Goal: Task Accomplishment & Management: Manage account settings

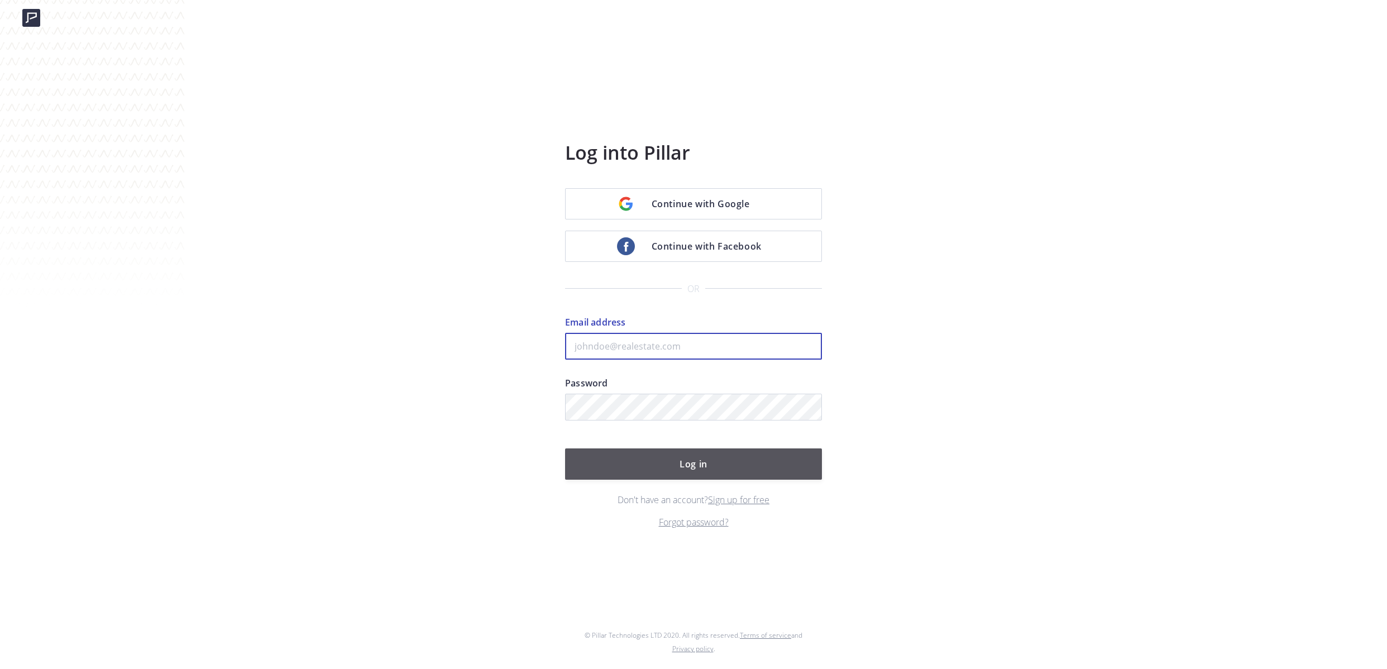
type input "kenny@fastagents.com"
click at [704, 462] on button "Log in" at bounding box center [693, 463] width 257 height 31
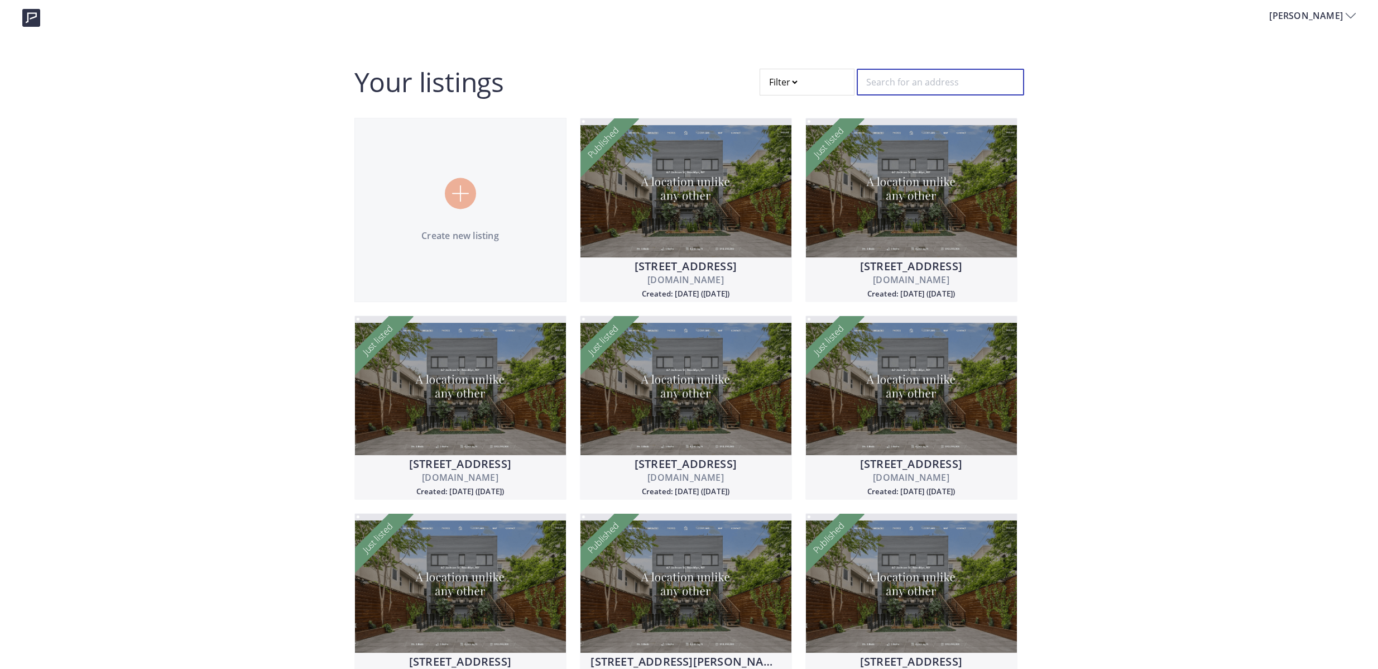
click at [894, 75] on input "text" at bounding box center [940, 82] width 167 height 27
type input "5"
click at [1342, 12] on span "[PERSON_NAME]" at bounding box center [1308, 15] width 76 height 13
click at [1291, 152] on p "Logout" at bounding box center [1303, 151] width 65 height 13
